Goal: Use online tool/utility: Utilize a website feature to perform a specific function

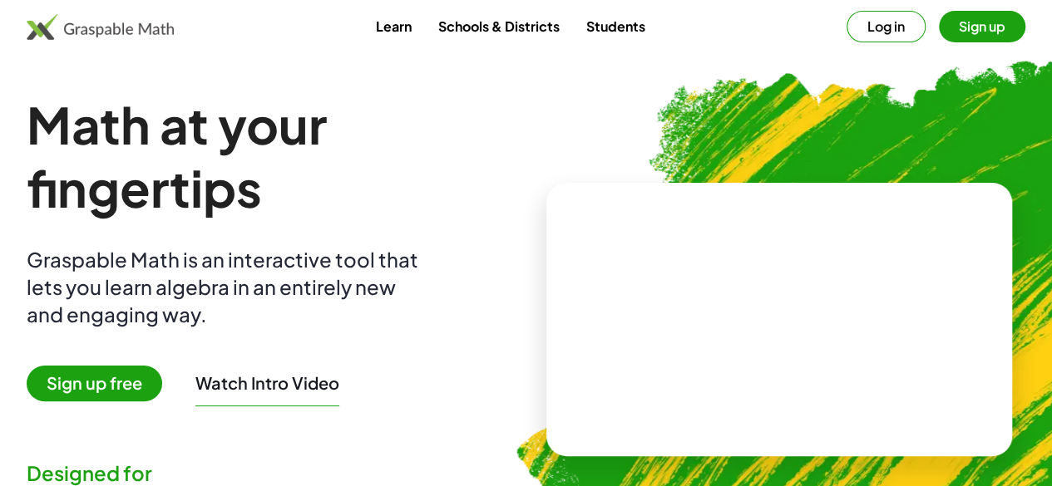
click at [174, 26] on img at bounding box center [100, 26] width 147 height 27
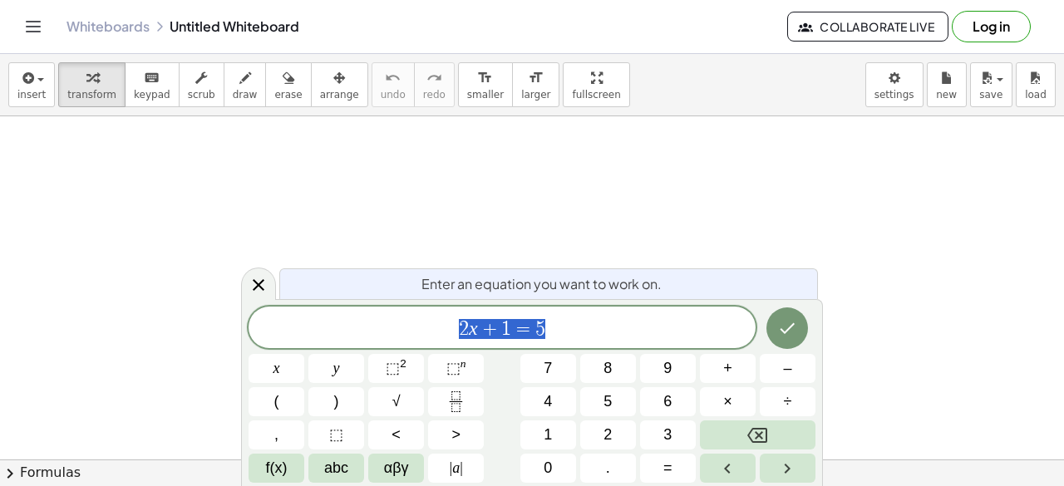
click at [565, 325] on span "2 x + 1 = 5" at bounding box center [502, 329] width 507 height 23
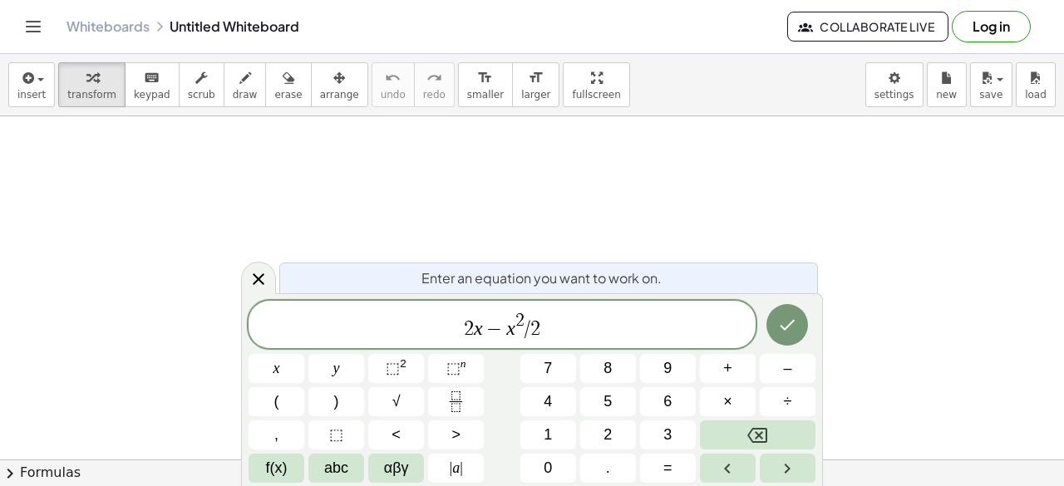
click at [803, 328] on button "Done" at bounding box center [788, 325] width 42 height 42
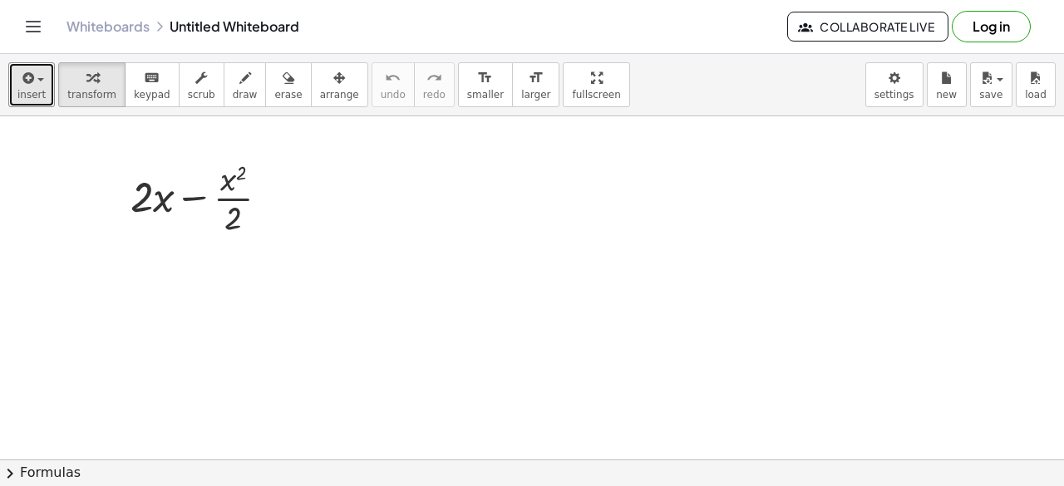
click at [25, 89] on span "insert" at bounding box center [31, 95] width 28 height 12
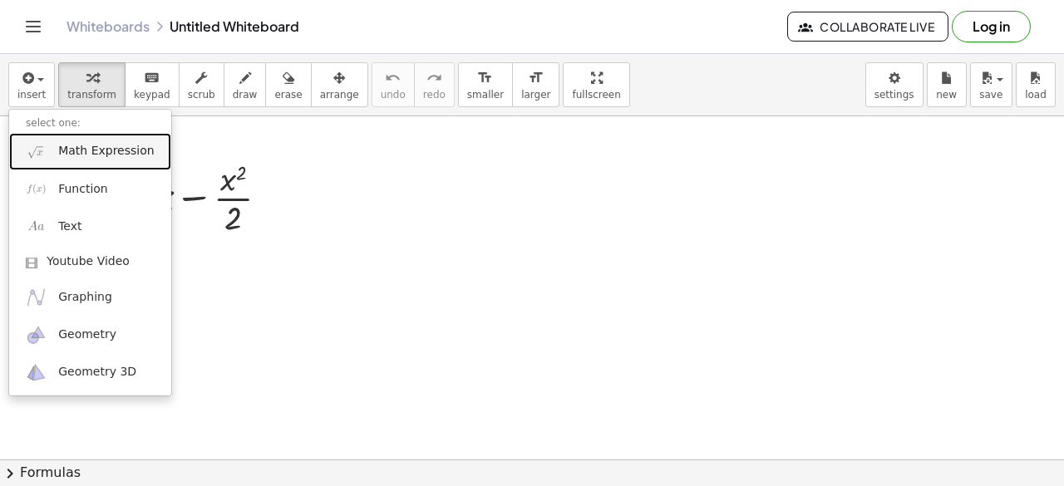
click at [70, 158] on span "Math Expression" at bounding box center [106, 151] width 96 height 17
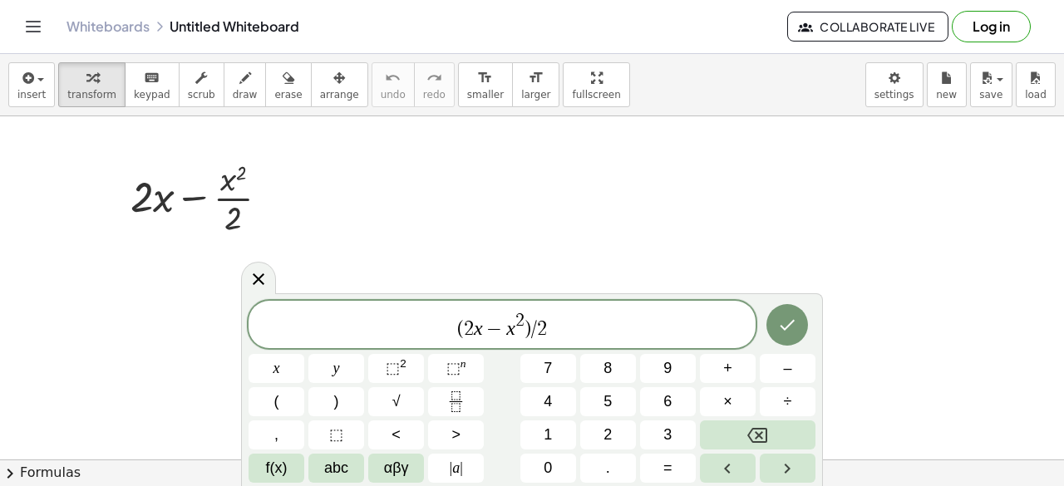
click at [791, 333] on icon "Done" at bounding box center [787, 325] width 20 height 20
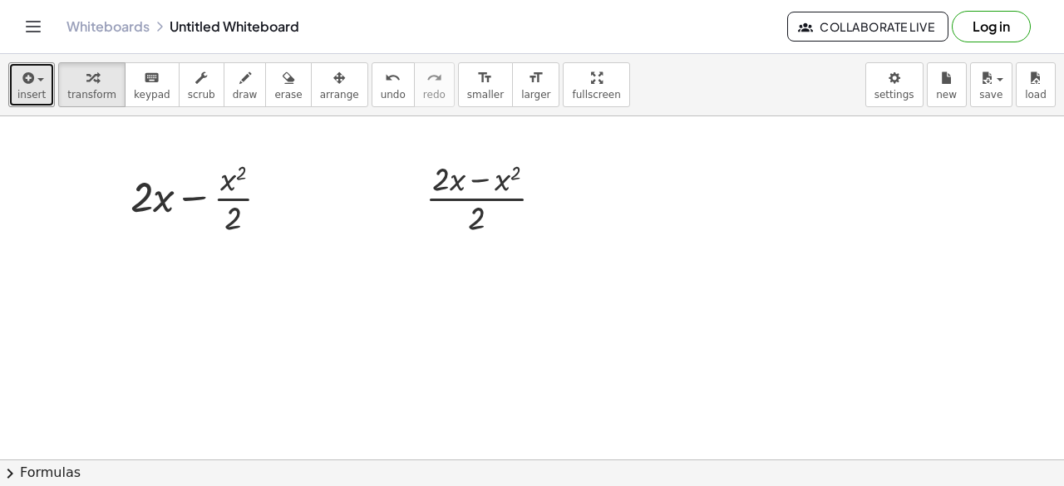
click at [33, 85] on div "button" at bounding box center [31, 77] width 28 height 20
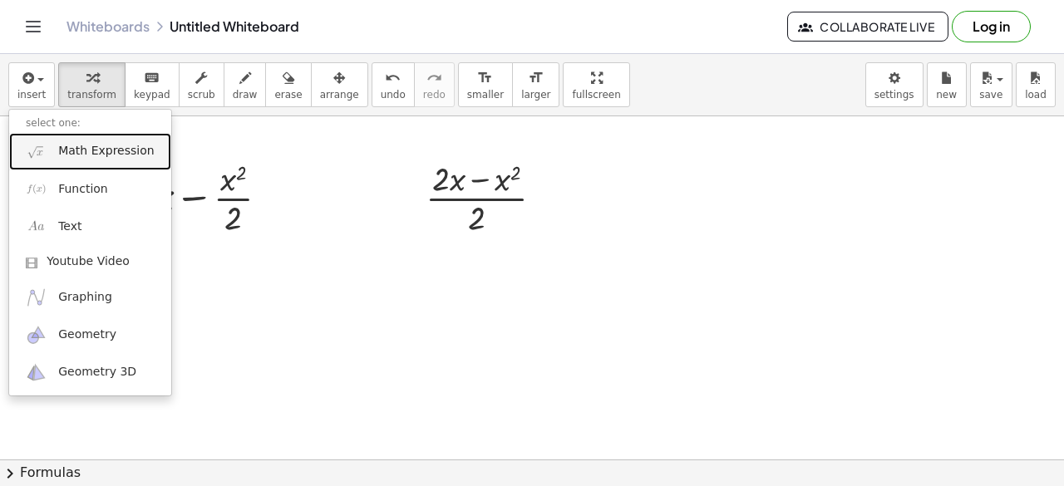
click at [88, 160] on link "Math Expression" at bounding box center [90, 151] width 162 height 37
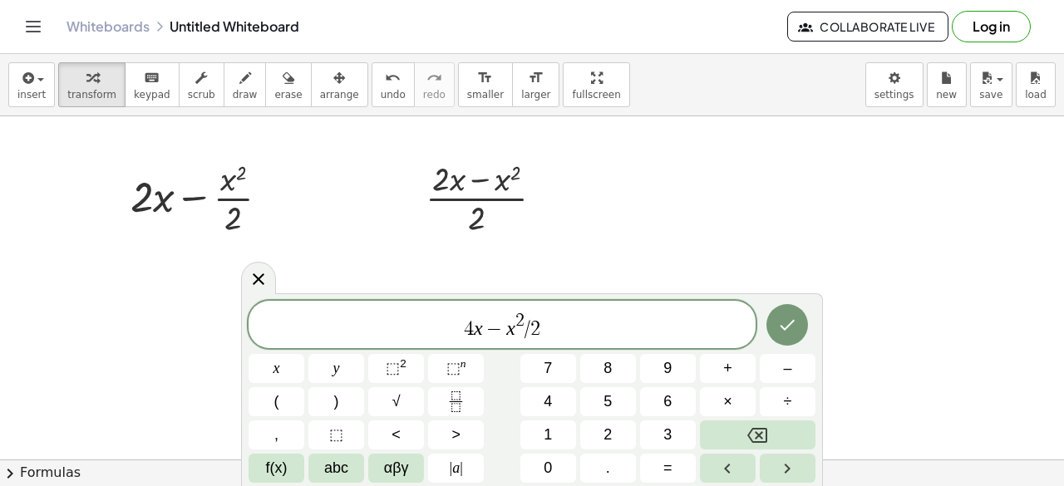
click at [796, 328] on icon "Done" at bounding box center [787, 325] width 20 height 20
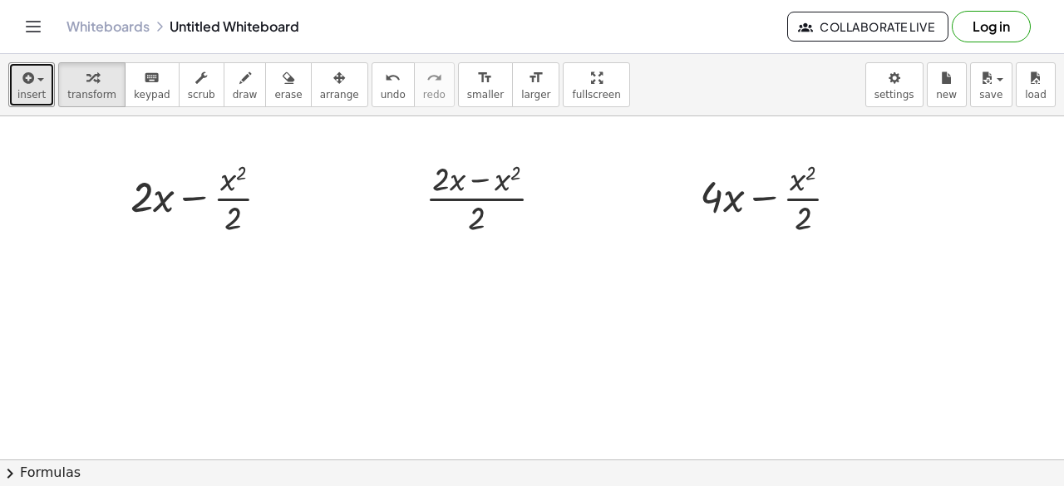
click at [47, 101] on button "insert" at bounding box center [31, 84] width 47 height 45
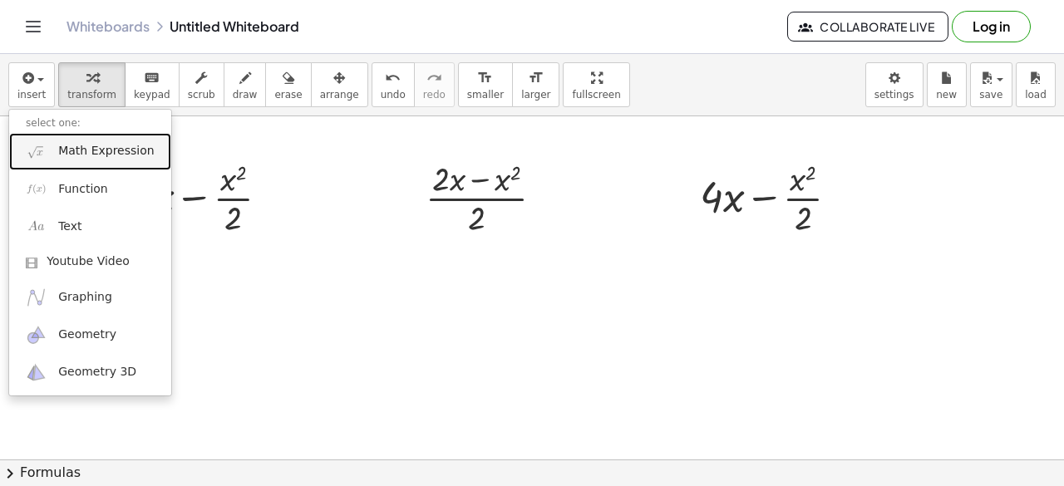
click at [66, 152] on span "Math Expression" at bounding box center [106, 151] width 96 height 17
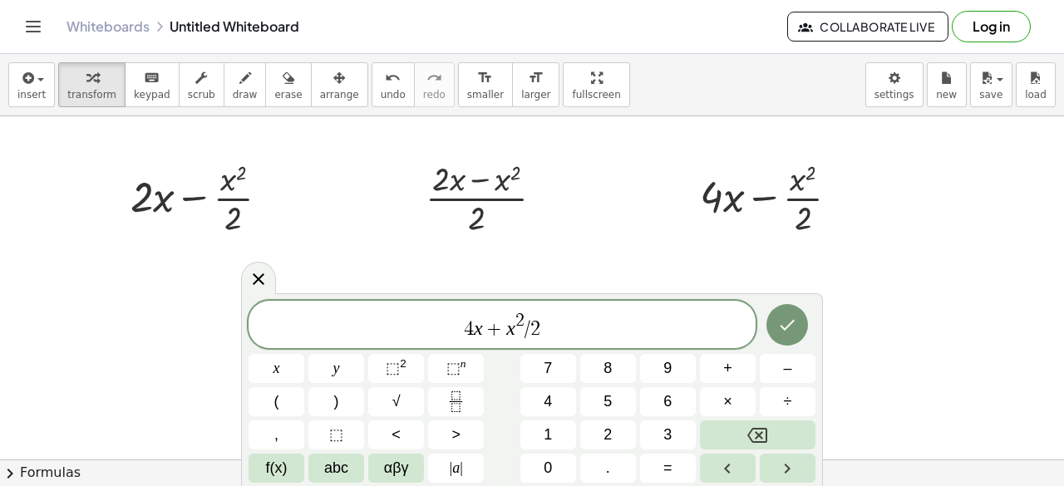
click at [791, 322] on icon "Done" at bounding box center [787, 325] width 20 height 20
